Goal: Information Seeking & Learning: Learn about a topic

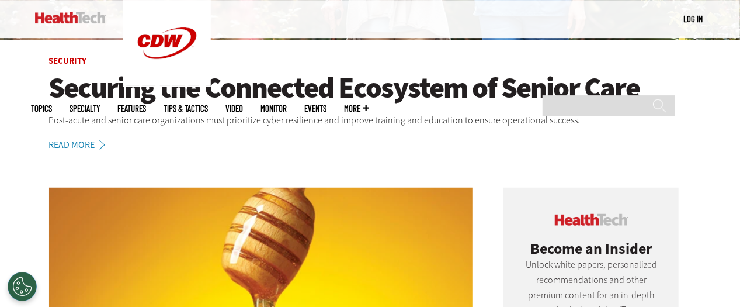
scroll to position [326, 0]
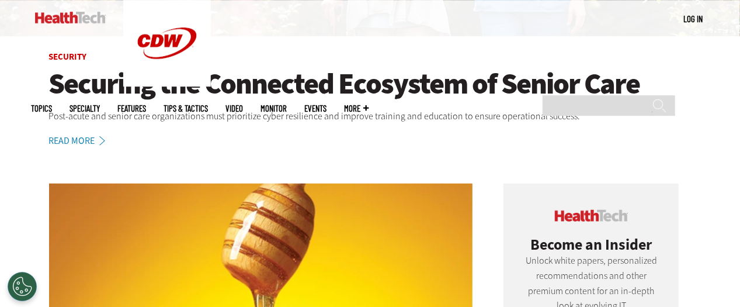
click at [172, 82] on h1 "Securing the Connected Ecosystem of Senior Care" at bounding box center [370, 84] width 643 height 32
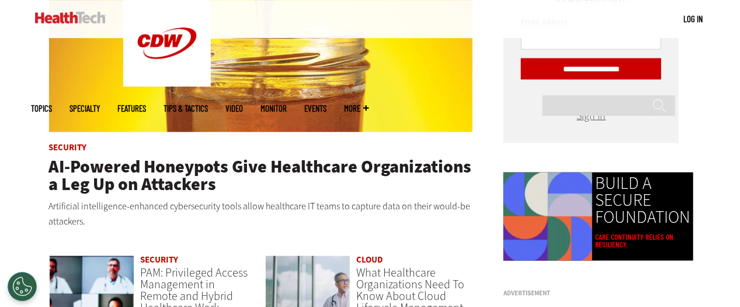
scroll to position [633, 0]
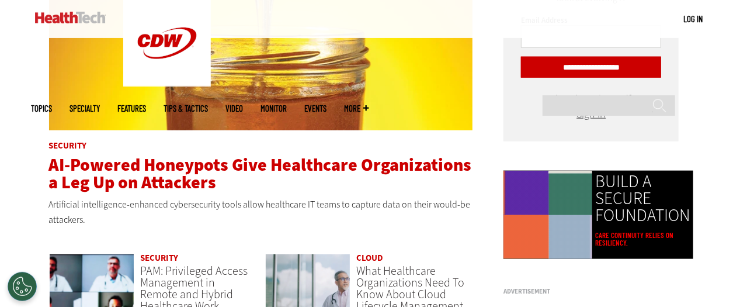
click at [199, 157] on span "AI-Powered Honeypots Give Healthcare Organizations a Leg Up on Attackers" at bounding box center [260, 173] width 423 height 41
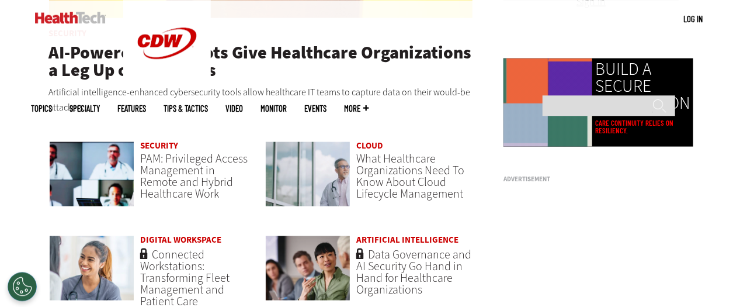
scroll to position [747, 0]
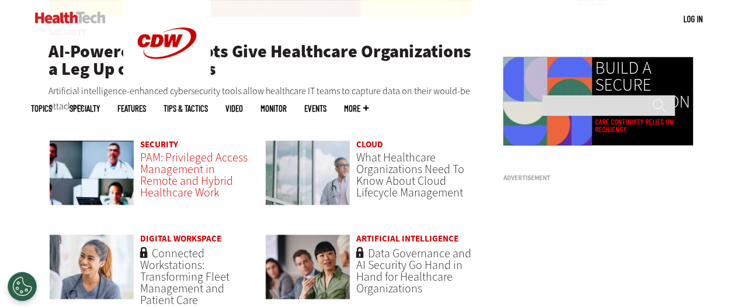
click at [195, 172] on span "PAM: Privileged Access Management in Remote and Hybrid Healthcare Work" at bounding box center [194, 175] width 108 height 51
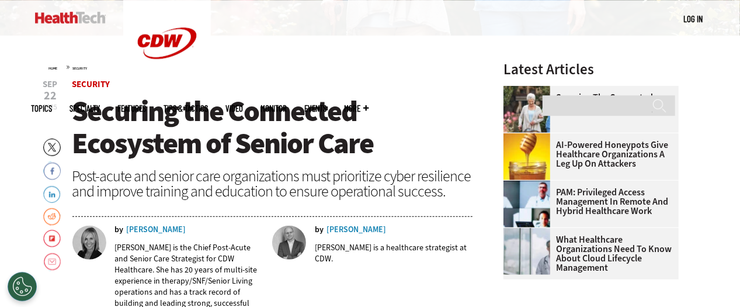
scroll to position [326, 0]
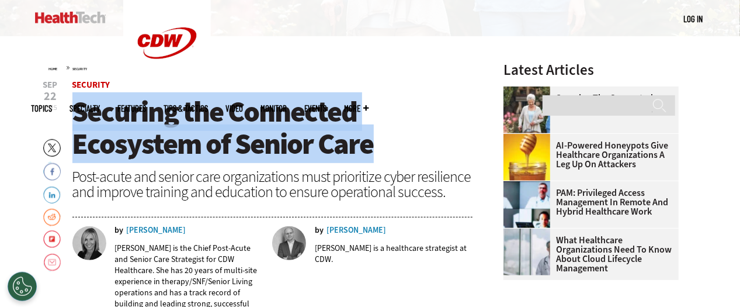
drag, startPoint x: 75, startPoint y: 114, endPoint x: 377, endPoint y: 149, distance: 303.6
click at [377, 149] on h1 "Securing the Connected Ecosystem of Senior Care" at bounding box center [272, 128] width 401 height 64
copy span "Securing the Connected Ecosystem of Senior Care"
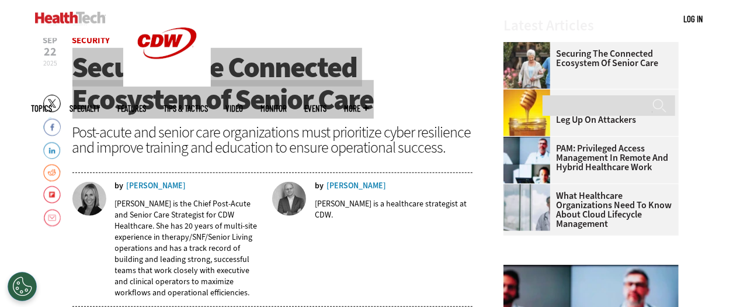
scroll to position [371, 0]
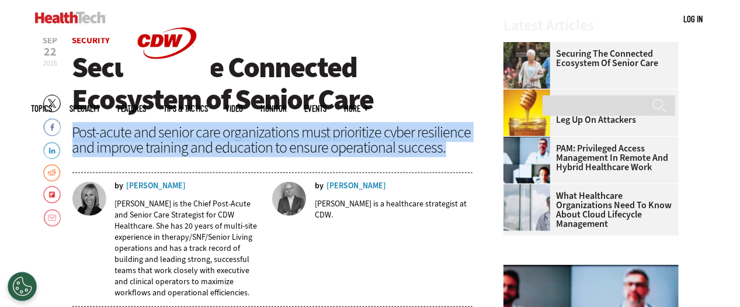
drag, startPoint x: 75, startPoint y: 131, endPoint x: 454, endPoint y: 145, distance: 379.5
click at [454, 145] on div "Post-acute and senior care organizations must prioritize cyber resilience and i…" at bounding box center [272, 139] width 401 height 30
copy div "Post-acute and senior care organizations must prioritize cyber resilience and i…"
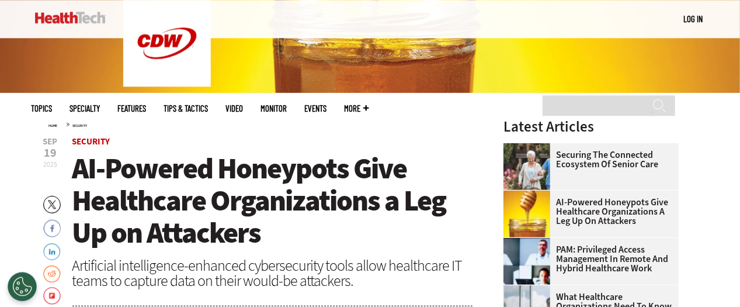
scroll to position [270, 0]
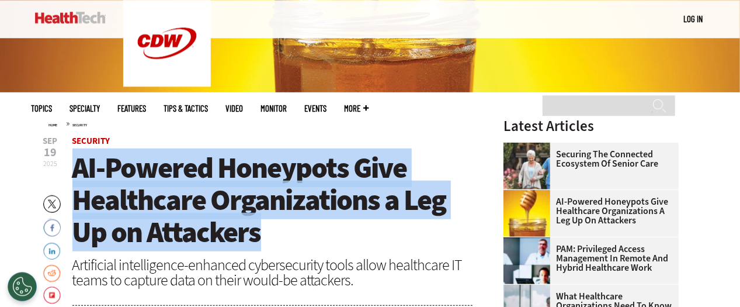
drag, startPoint x: 279, startPoint y: 227, endPoint x: 66, endPoint y: 157, distance: 223.8
copy span "AI-Powered Honeypots Give Healthcare Organizations a Leg Up on Attackers"
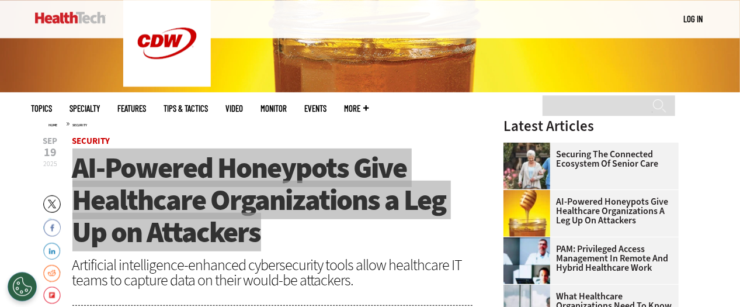
scroll to position [535, 0]
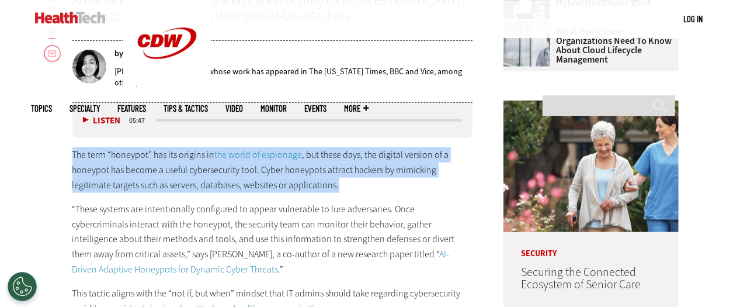
drag, startPoint x: 73, startPoint y: 153, endPoint x: 338, endPoint y: 192, distance: 268.2
click at [338, 192] on div "The term “honeypot” has its origins in the world of espionage , but these days,…" at bounding box center [272, 270] width 401 height 247
copy p "The term “honeypot” has its origins in the world of espionage , but these days,…"
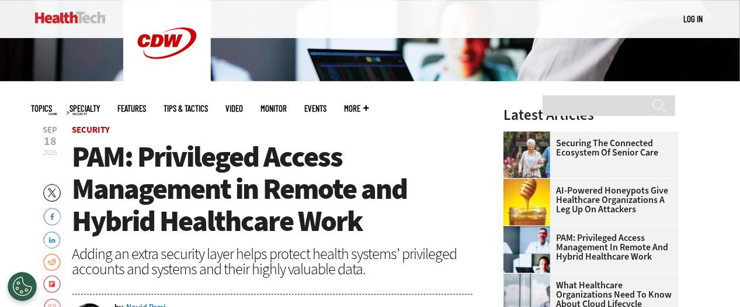
scroll to position [280, 0]
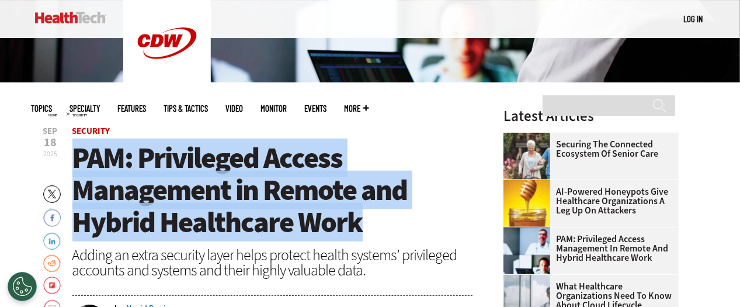
drag, startPoint x: 77, startPoint y: 165, endPoint x: 408, endPoint y: 221, distance: 336.7
click at [408, 221] on h1 "PAM: Privileged Access Management in Remote and Hybrid Healthcare Work" at bounding box center [272, 190] width 401 height 96
copy span "PAM: Privileged Access Management in Remote and Hybrid Healthcare Work"
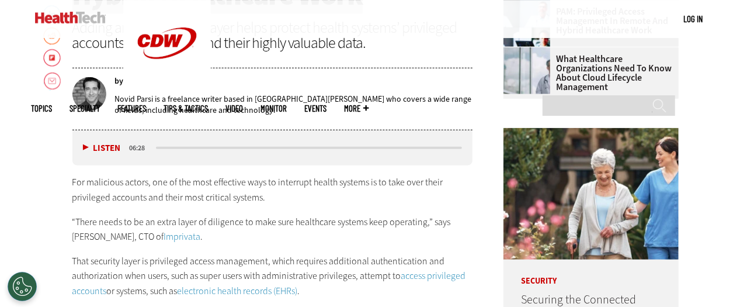
scroll to position [508, 0]
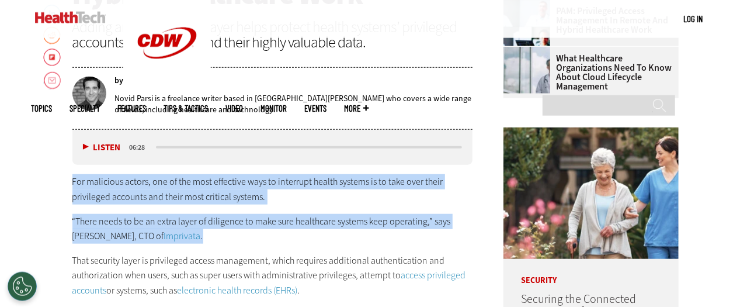
drag, startPoint x: 72, startPoint y: 179, endPoint x: 230, endPoint y: 244, distance: 171.4
copy div "For malicious actors, one of the most effective ways to interrupt health system…"
